Goal: Transaction & Acquisition: Subscribe to service/newsletter

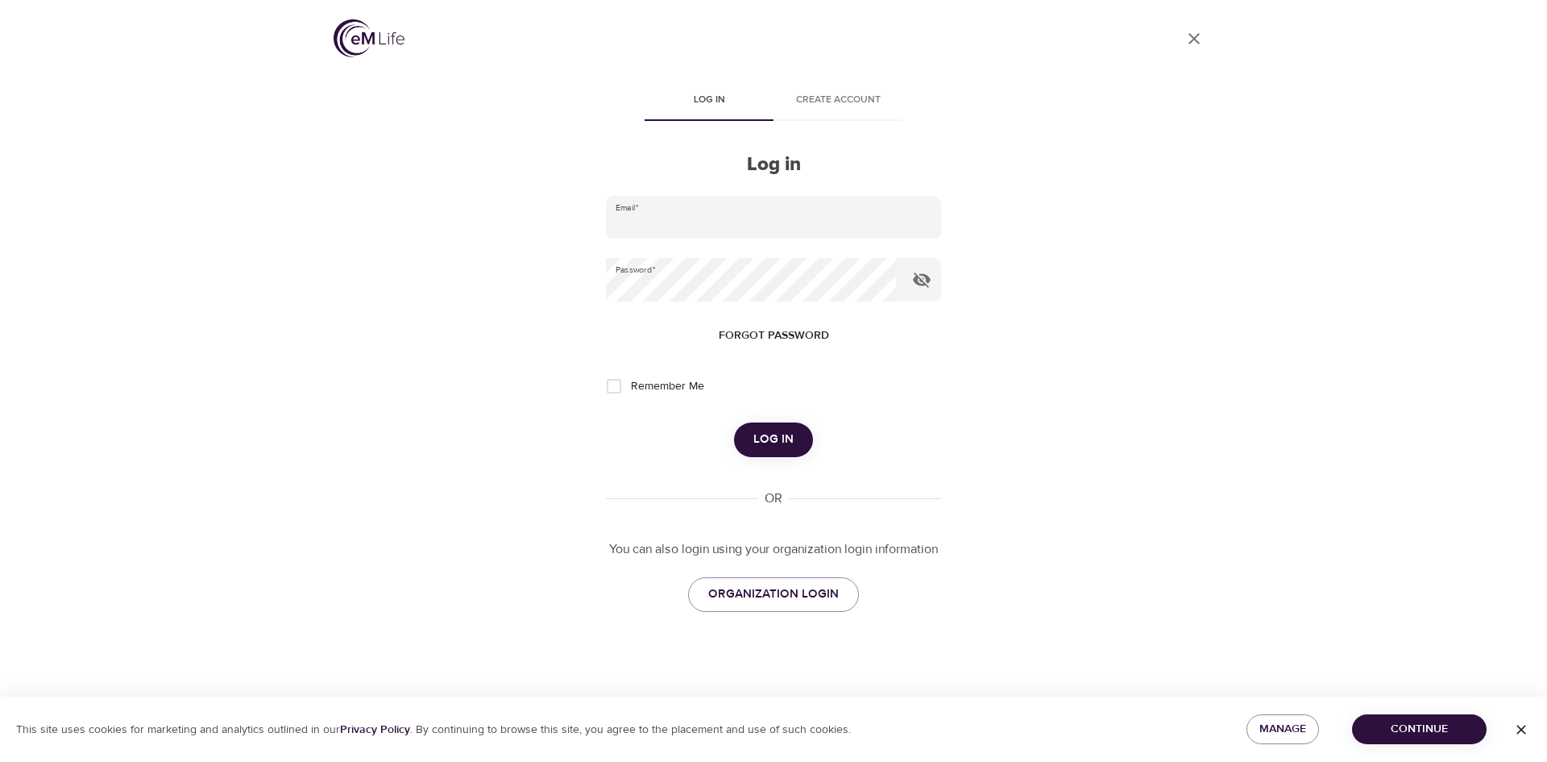
type input "[EMAIL_ADDRESS][DOMAIN_NAME]"
click at [782, 431] on span "Log in" at bounding box center [773, 439] width 40 height 21
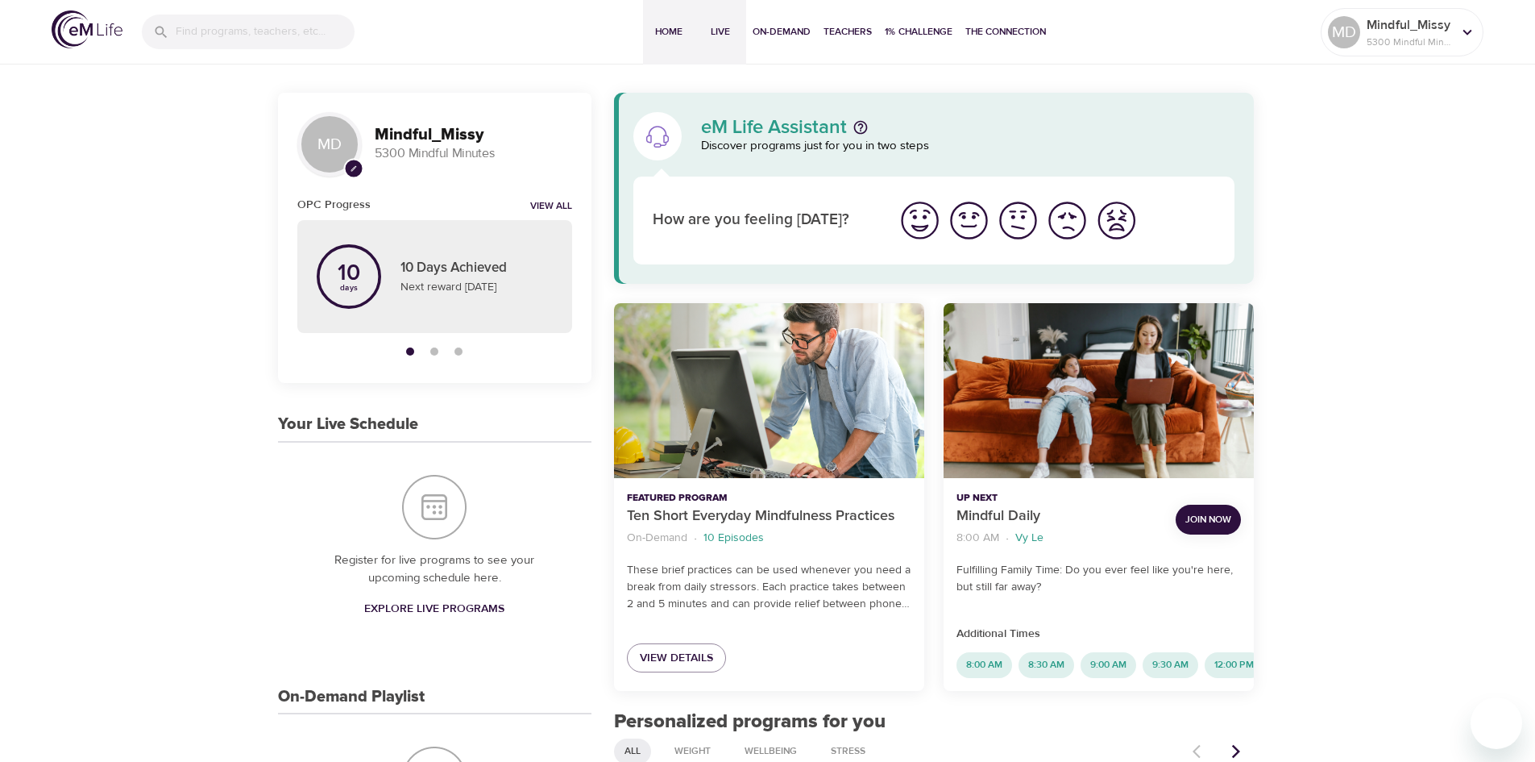
click at [720, 31] on span "Live" at bounding box center [720, 31] width 39 height 17
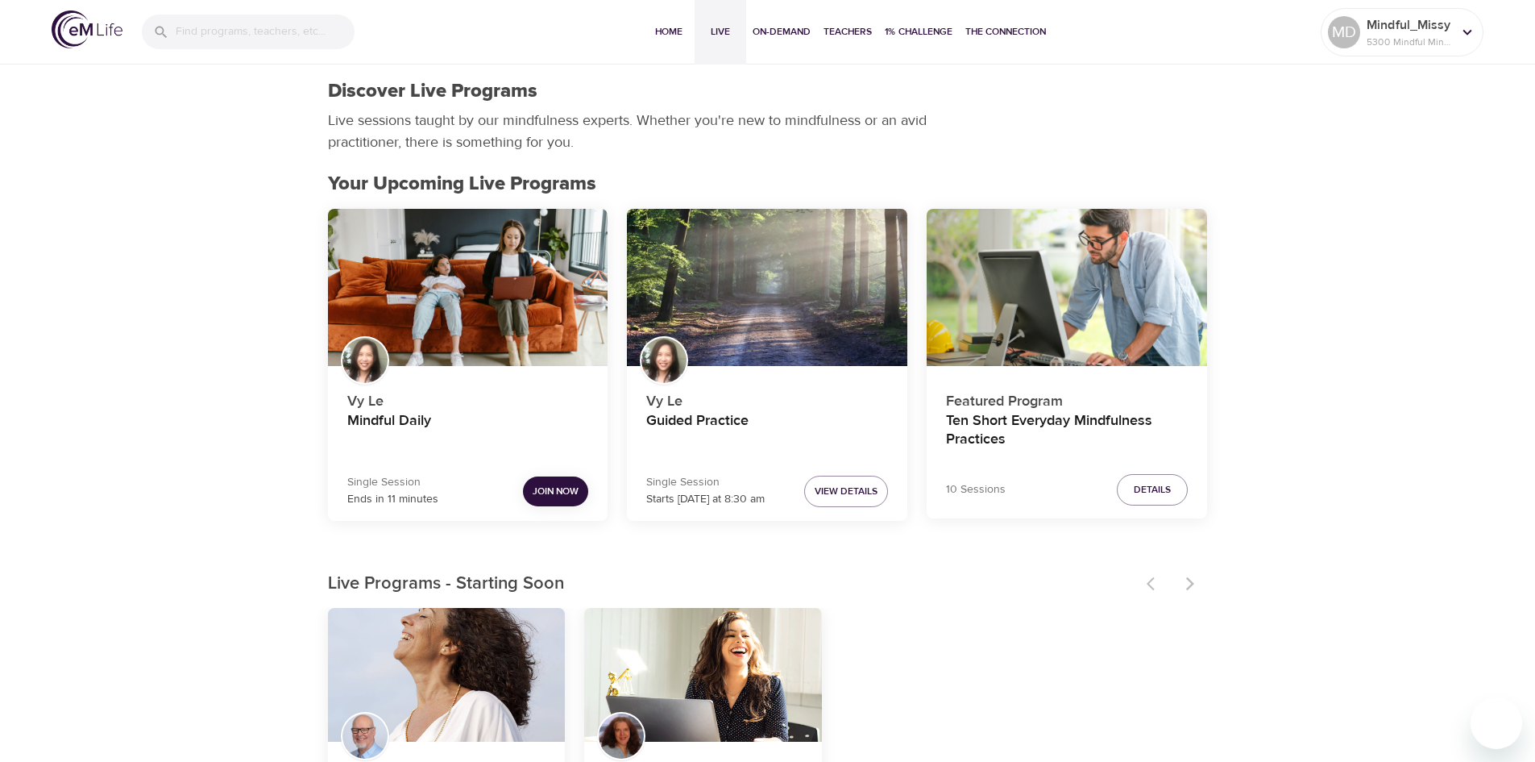
click at [562, 493] on span "Join Now" at bounding box center [556, 491] width 46 height 17
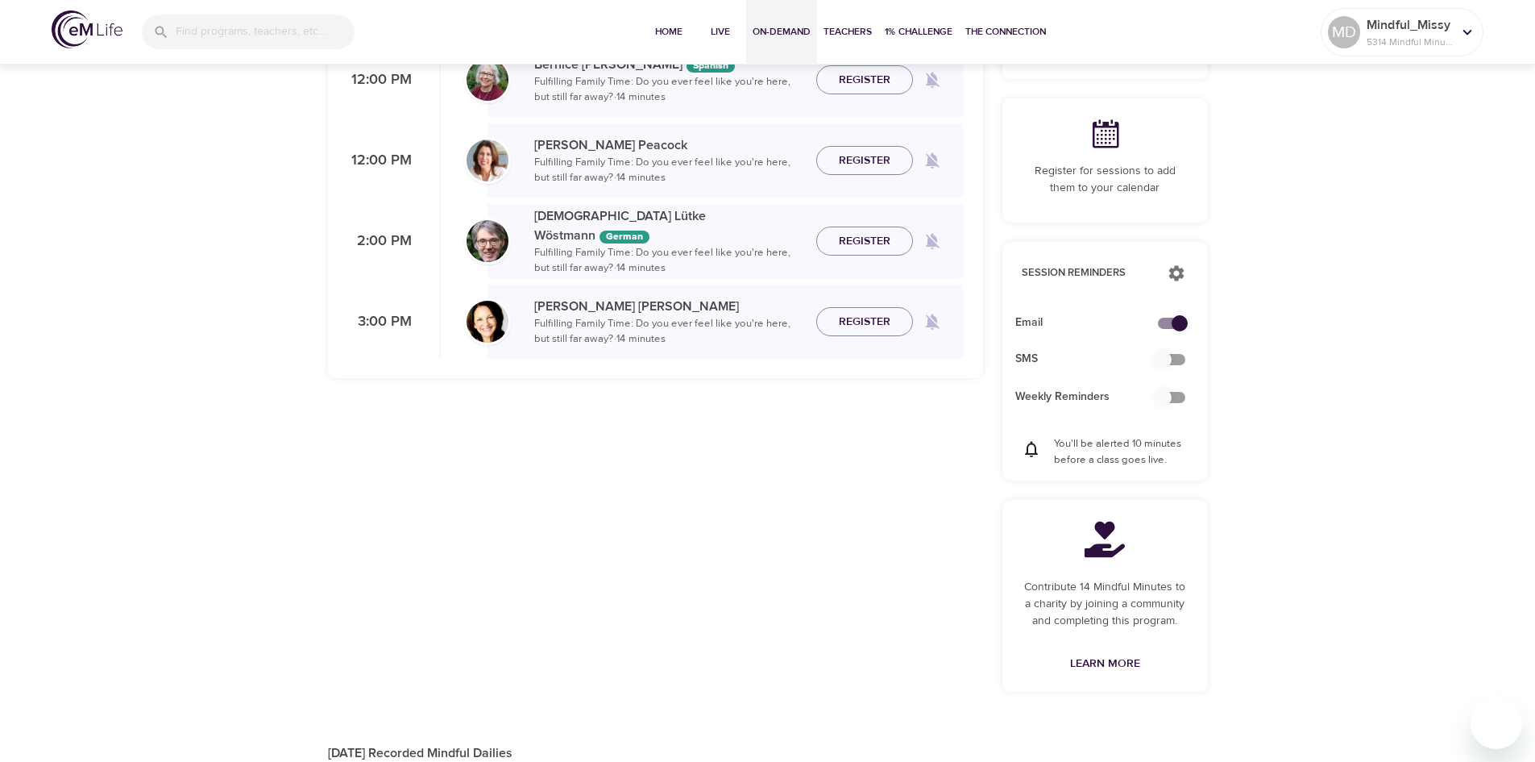
scroll to position [564, 0]
